Goal: Check status

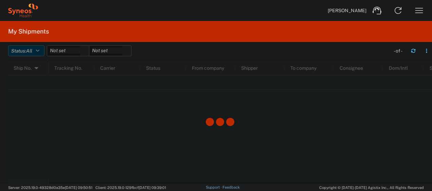
click at [37, 49] on button "Status: All" at bounding box center [26, 50] width 36 height 11
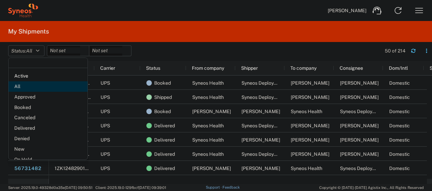
click at [29, 86] on span "All" at bounding box center [47, 86] width 79 height 11
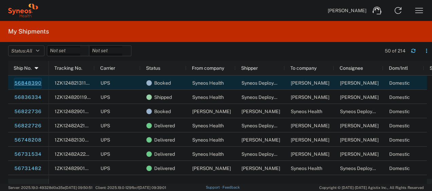
click at [34, 85] on link "56848390" at bounding box center [28, 83] width 28 height 11
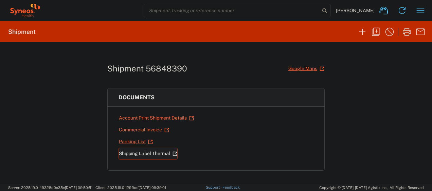
click at [134, 158] on link "Shipping Label Thermal" at bounding box center [147, 154] width 59 height 12
